Goal: Book appointment/travel/reservation

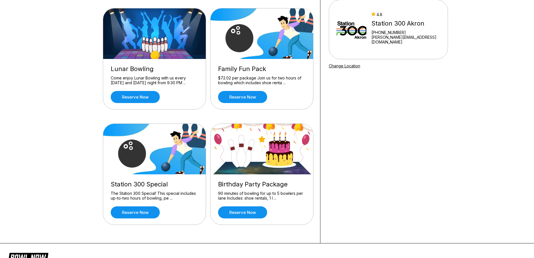
scroll to position [56, 0]
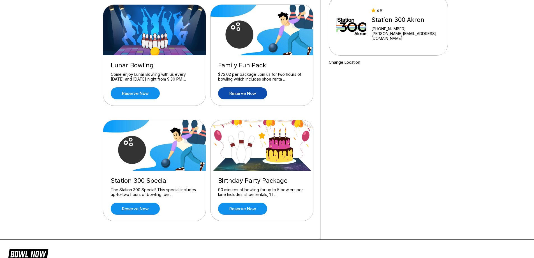
click at [245, 95] on link "Reserve now" at bounding box center [242, 93] width 49 height 12
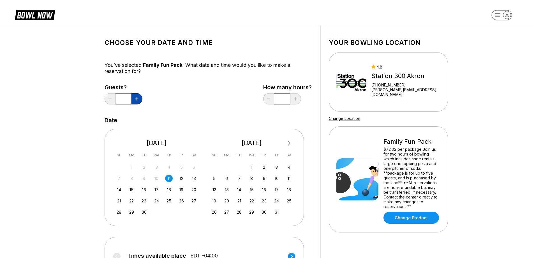
click at [138, 100] on button at bounding box center [137, 98] width 11 height 11
click at [139, 100] on button at bounding box center [137, 98] width 11 height 11
type input "*"
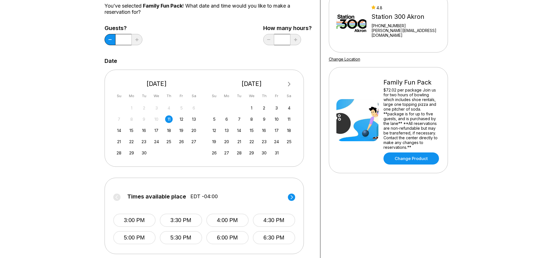
scroll to position [84, 0]
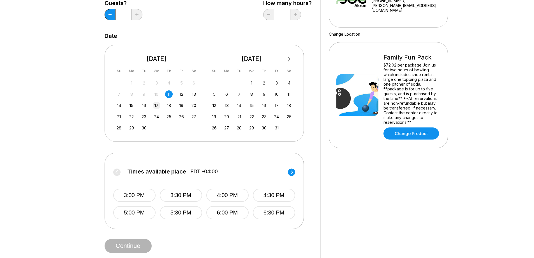
click at [156, 107] on div "17" at bounding box center [157, 105] width 8 height 8
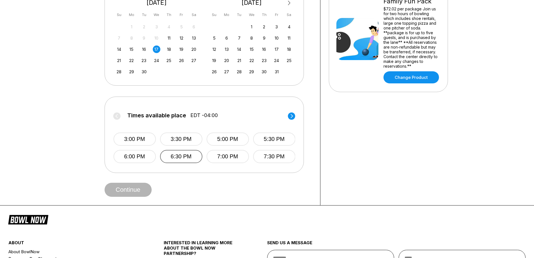
click at [180, 158] on button "6:30 PM" at bounding box center [181, 156] width 42 height 13
click at [139, 192] on button "Continue" at bounding box center [128, 190] width 47 height 14
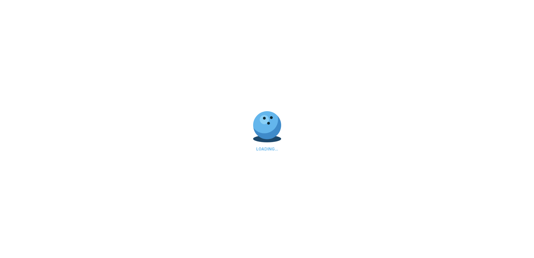
select select "**"
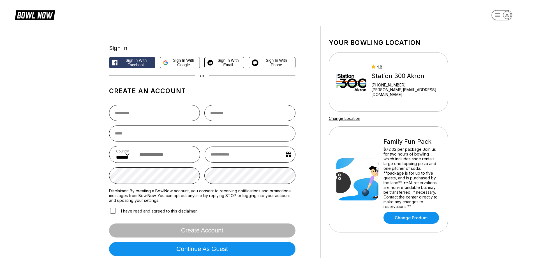
scroll to position [140, 0]
